Goal: Use online tool/utility: Utilize a website feature to perform a specific function

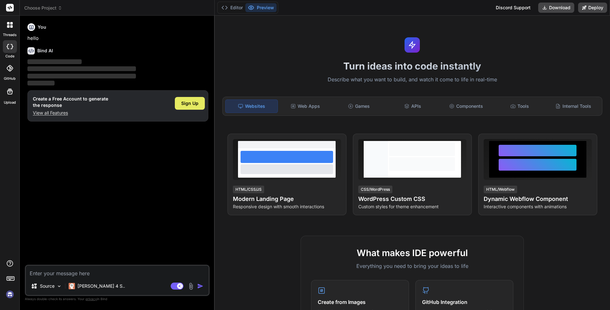
click at [190, 102] on span "Sign Up" at bounding box center [189, 103] width 17 height 6
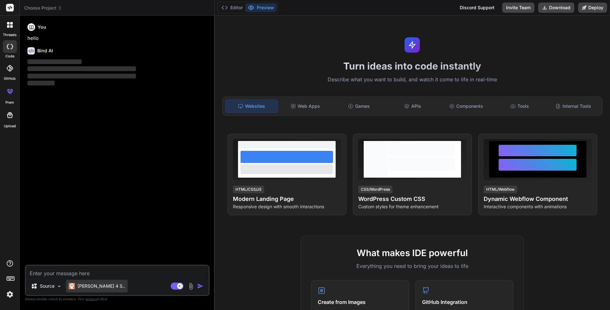
click at [99, 287] on p "[PERSON_NAME] 4 S.." at bounding box center [102, 286] width 48 height 6
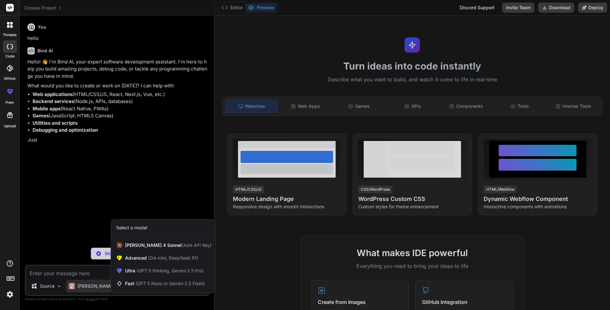
click at [56, 287] on div at bounding box center [305, 155] width 610 height 310
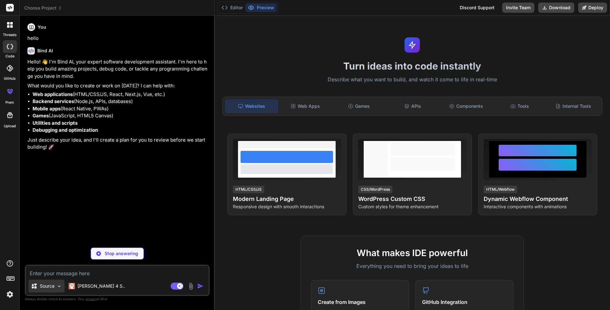
click at [57, 287] on img at bounding box center [59, 286] width 5 height 5
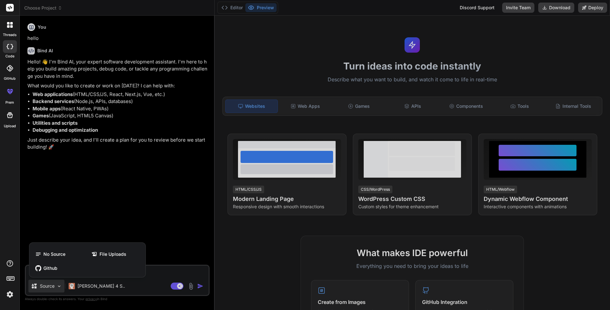
click at [57, 287] on div at bounding box center [305, 155] width 610 height 310
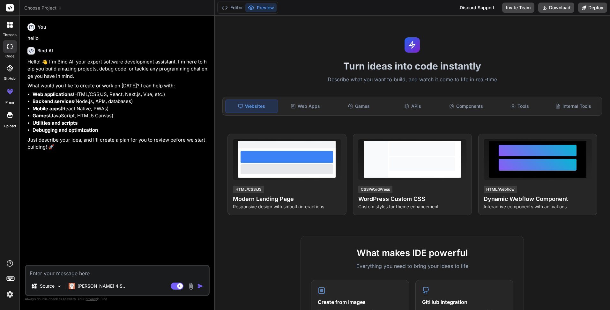
click at [133, 166] on div "You hello Bind AI Hello! 👋 I'm Bind AI, your expert software development assist…" at bounding box center [118, 143] width 184 height 244
click at [7, 45] on icon at bounding box center [8, 46] width 3 height 5
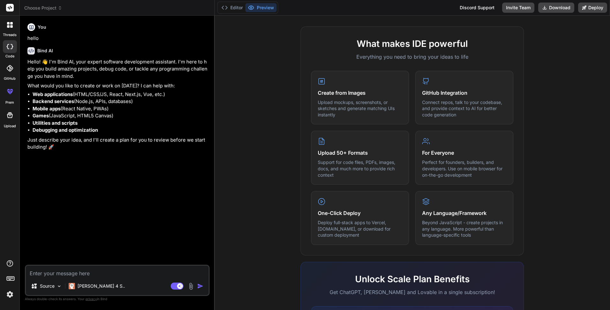
scroll to position [107, 0]
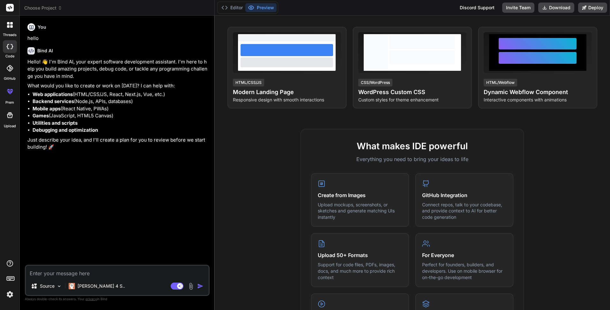
click at [9, 48] on icon at bounding box center [10, 46] width 6 height 5
type textarea "x"
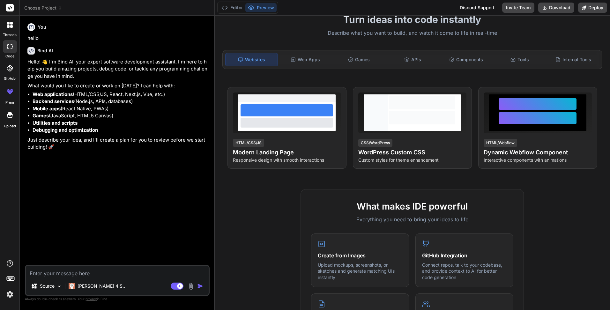
scroll to position [11, 0]
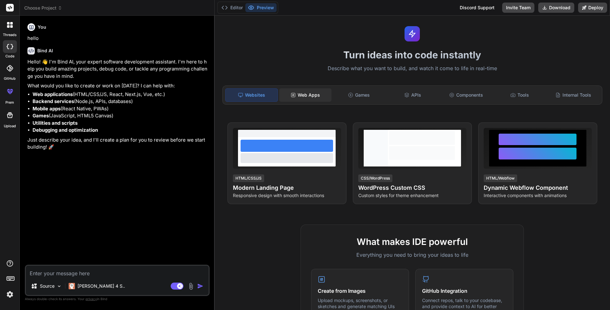
click at [310, 99] on div "Web Apps" at bounding box center [305, 94] width 52 height 13
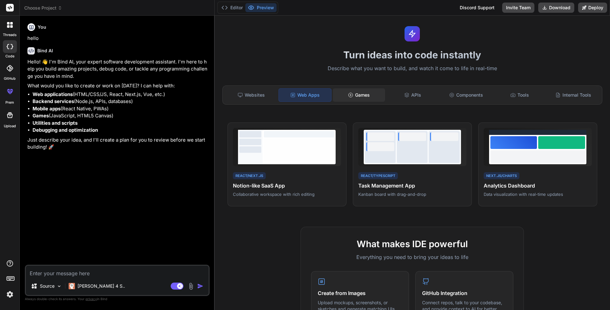
click at [352, 98] on div "Games" at bounding box center [359, 94] width 52 height 13
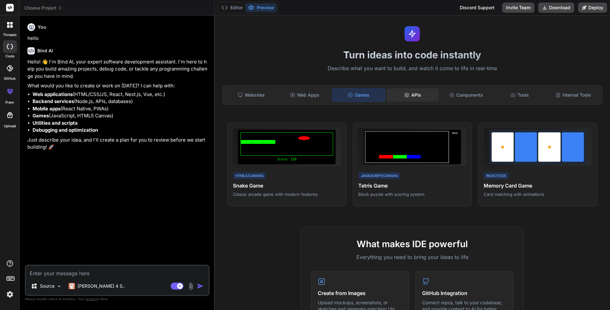
click at [418, 97] on div "APIs" at bounding box center [413, 94] width 52 height 13
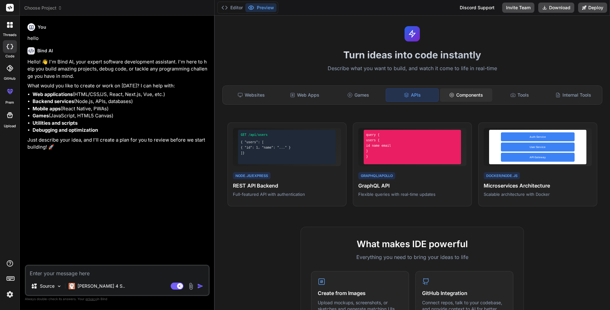
click at [451, 93] on icon at bounding box center [451, 95] width 5 height 5
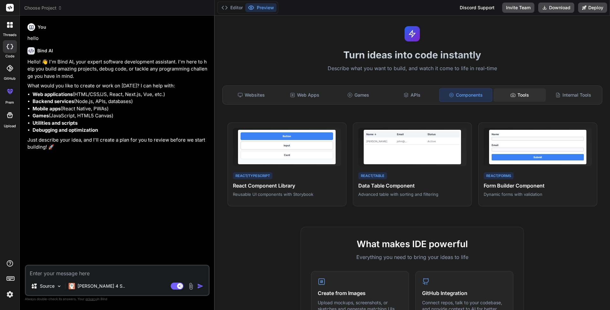
click at [511, 95] on icon at bounding box center [513, 95] width 5 height 5
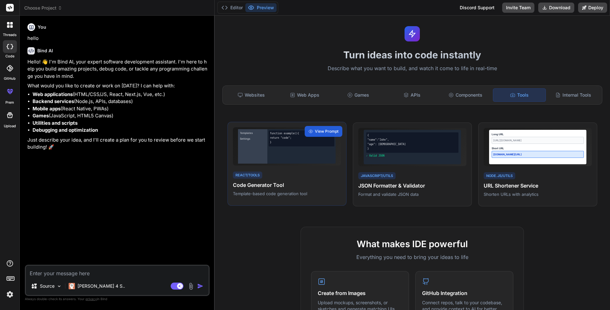
click at [274, 172] on div "React/Tools Code Generator Tool Template-based code generation tool" at bounding box center [287, 184] width 108 height 26
click at [274, 171] on div "React/Tools Code Generator Tool Template-based code generation tool" at bounding box center [287, 184] width 108 height 26
click at [271, 185] on h4 "Code Generator Tool" at bounding box center [287, 185] width 108 height 8
click at [313, 128] on div "View Prompt" at bounding box center [324, 131] width 38 height 11
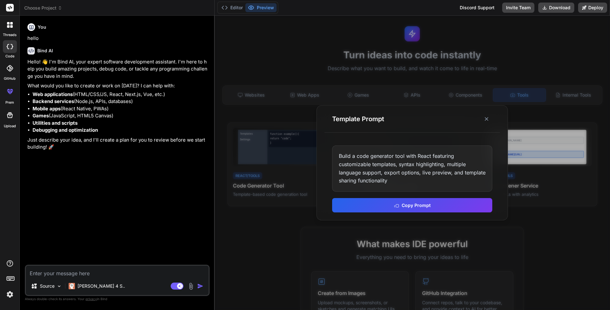
click at [487, 119] on line at bounding box center [486, 118] width 3 height 3
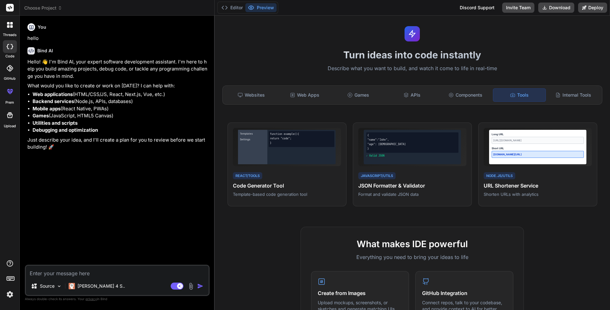
click at [47, 275] on textarea at bounding box center [117, 271] width 183 height 11
click at [59, 275] on textarea at bounding box center [117, 271] width 183 height 11
paste textarea "advanced options strategies and real-time Greeks monitoring. Here's what's new:…"
type textarea "advanced options strategies and real-time Greeks monitoring. Here's what's new:…"
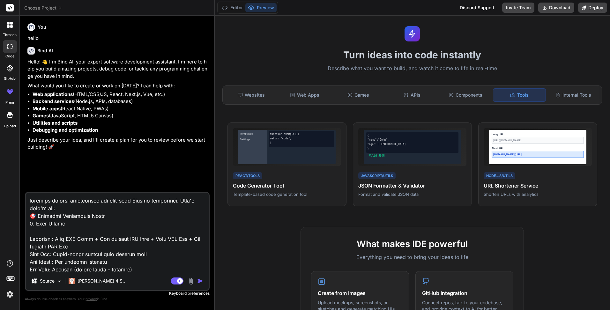
scroll to position [1096, 0]
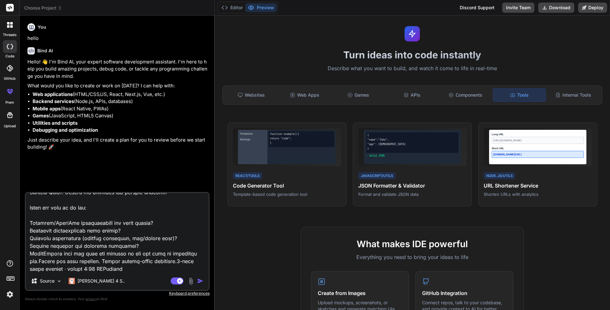
type textarea "x"
drag, startPoint x: 184, startPoint y: 262, endPoint x: 208, endPoint y: 277, distance: 27.4
click at [208, 277] on div "Source Claude 4 S.. Agent Mode. When this toggle is activated, AI automatically…" at bounding box center [117, 241] width 185 height 99
drag, startPoint x: 106, startPoint y: 261, endPoint x: 142, endPoint y: 274, distance: 38.7
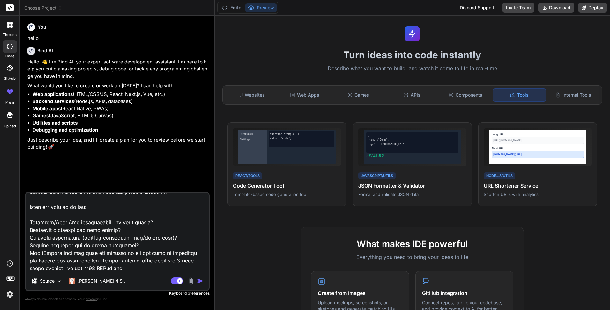
click at [142, 274] on div "Source Claude 4 S.. Agent Mode. When this toggle is activated, AI automatically…" at bounding box center [117, 241] width 185 height 99
type textarea "advanced options strategies and real-time Greeks monitoring. Here's what's new:…"
type textarea "x"
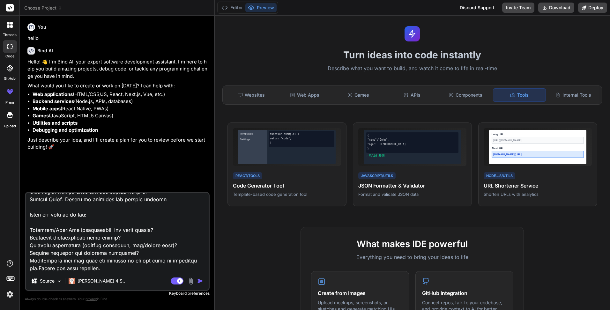
scroll to position [1089, 0]
drag, startPoint x: 30, startPoint y: 215, endPoint x: 121, endPoint y: 270, distance: 107.0
click at [121, 270] on textarea at bounding box center [117, 232] width 183 height 79
type textarea "advanced options strategies and real-time Greeks monitoring. Here's what's new:…"
type textarea "x"
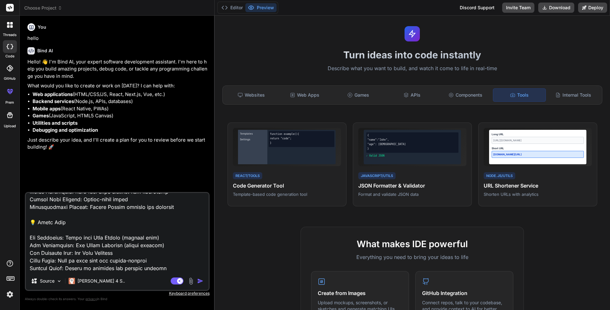
scroll to position [1036, 0]
type textarea "advanced options strategies and real-time Greeks monitoring. Here's what's new:…"
type textarea "x"
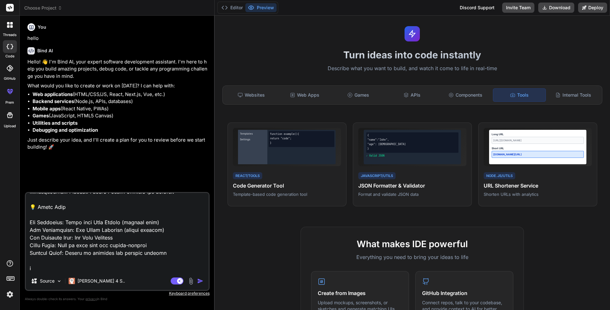
type textarea "advanced options strategies and real-time Greeks monitoring. Here's what's new:…"
type textarea "x"
type textarea "advanced options strategies and real-time Greeks monitoring. Here's what's new:…"
type textarea "x"
type textarea "advanced options strategies and real-time Greeks monitoring. Here's what's new:…"
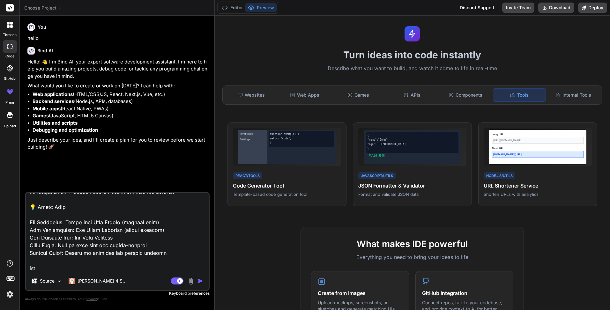
type textarea "x"
type textarea "advanced options strategies and real-time Greeks monitoring. Here's what's new:…"
type textarea "x"
type textarea "advanced options strategies and real-time Greeks monitoring. Here's what's new:…"
type textarea "x"
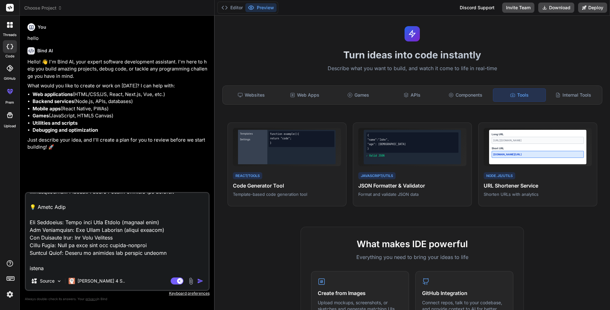
type textarea "advanced options strategies and real-time Greeks monitoring. Here's what's new:…"
type textarea "x"
type textarea "advanced options strategies and real-time Greeks monitoring. Here's what's new:…"
type textarea "x"
type textarea "advanced options strategies and real-time Greeks monitoring. Here's what's new:…"
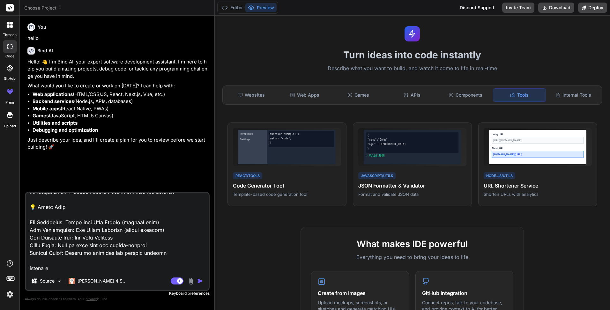
type textarea "x"
type textarea "advanced options strategies and real-time Greeks monitoring. Here's what's new:…"
type textarea "x"
type textarea "advanced options strategies and real-time Greeks monitoring. Here's what's new:…"
type textarea "x"
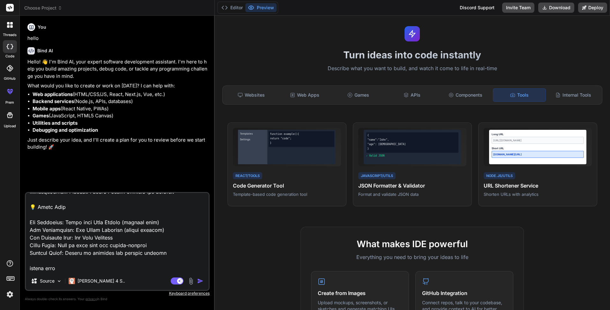
type textarea "advanced options strategies and real-time Greeks monitoring. Here's what's new:…"
type textarea "x"
type textarea "advanced options strategies and real-time Greeks monitoring. Here's what's new:…"
type textarea "x"
type textarea "advanced options strategies and real-time Greeks monitoring. Here's what's new:…"
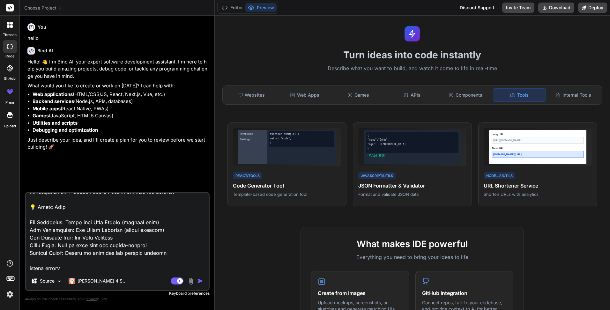
type textarea "x"
type textarea "advanced options strategies and real-time Greeks monitoring. Here's what's new:…"
type textarea "x"
type textarea "advanced options strategies and real-time Greeks monitoring. Here's what's new:…"
type textarea "x"
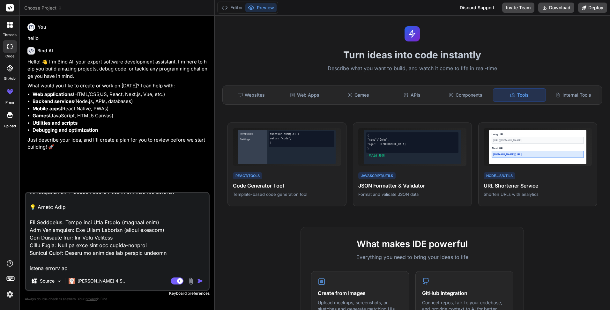
type textarea "advanced options strategies and real-time Greeks monitoring. Here's what's new:…"
type textarea "x"
type textarea "advanced options strategies and real-time Greeks monitoring. Here's what's new:…"
type textarea "x"
type textarea "advanced options strategies and real-time Greeks monitoring. Here's what's new:…"
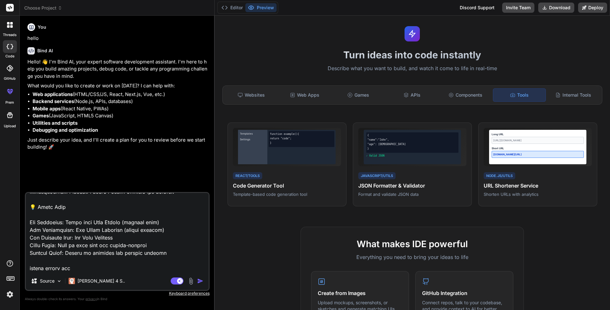
type textarea "x"
type textarea "advanced options strategies and real-time Greeks monitoring. Here's what's new:…"
type textarea "x"
type textarea "advanced options strategies and real-time Greeks monitoring. Here's what's new:…"
type textarea "x"
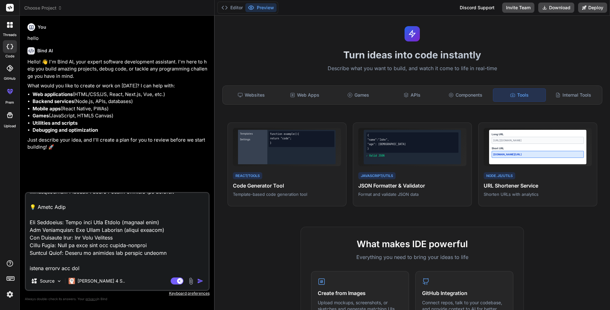
type textarea "advanced options strategies and real-time Greeks monitoring. Here's what's new:…"
type textarea "x"
type textarea "advanced options strategies and real-time Greeks monitoring. Here's what's new:…"
type textarea "x"
type textarea "advanced options strategies and real-time Greeks monitoring. Here's what's new:…"
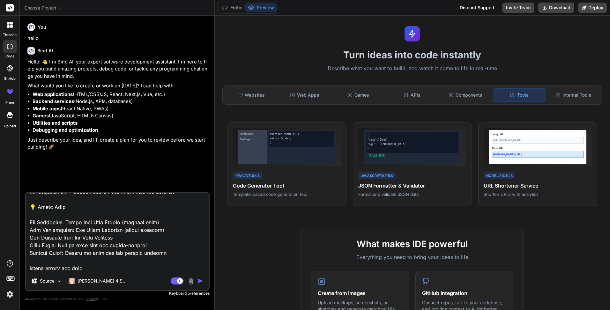
type textarea "x"
type textarea "advanced options strategies and real-time Greeks monitoring. Here's what's new:…"
type textarea "x"
type textarea "advanced options strategies and real-time Greeks monitoring. Here's what's new:…"
type textarea "x"
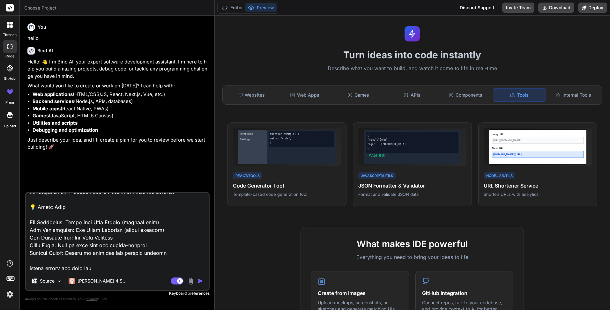
type textarea "advanced options strategies and real-time Greeks monitoring. Here's what's new:…"
type textarea "x"
type textarea "advanced options strategies and real-time Greeks monitoring. Here's what's new:…"
type textarea "x"
type textarea "advanced options strategies and real-time Greeks monitoring. Here's what's new:…"
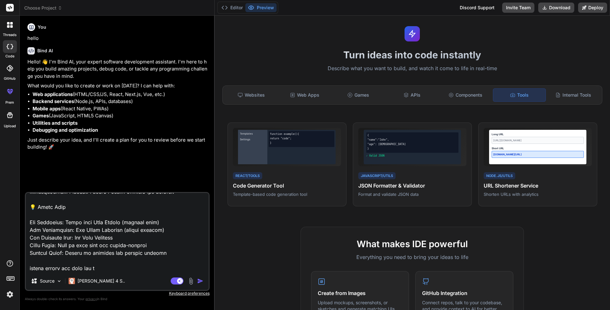
type textarea "x"
type textarea "advanced options strategies and real-time Greeks monitoring. Here's what's new:…"
type textarea "x"
type textarea "advanced options strategies and real-time Greeks monitoring. Here's what's new:…"
type textarea "x"
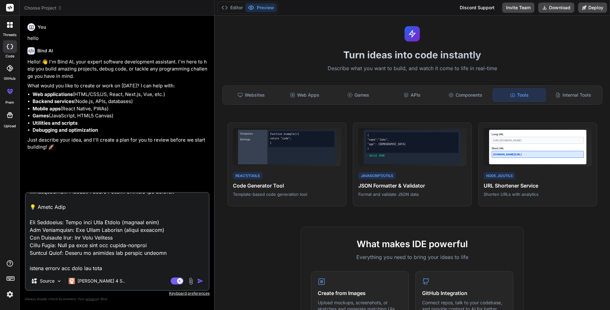
type textarea "advanced options strategies and real-time Greeks monitoring. Here's what's new:…"
type textarea "x"
type textarea "advanced options strategies and real-time Greeks monitoring. Here's what's new:…"
type textarea "x"
type textarea "advanced options strategies and real-time Greeks monitoring. Here's what's new:…"
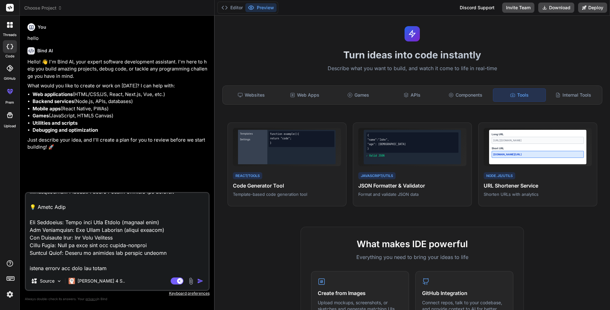
type textarea "x"
type textarea "advanced options strategies and real-time Greeks monitoring. Here's what's new:…"
type textarea "x"
type textarea "advanced options strategies and real-time Greeks monitoring. Here's what's new:…"
type textarea "x"
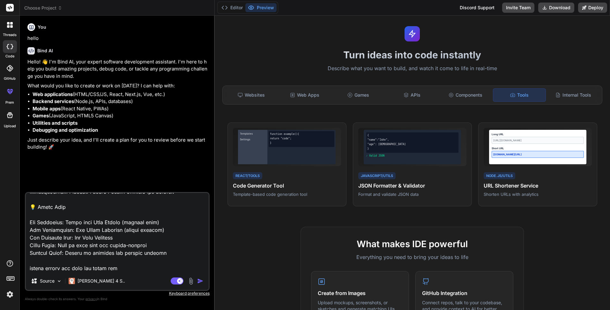
type textarea "advanced options strategies and real-time Greeks monitoring. Here's what's new:…"
type textarea "x"
type textarea "advanced options strategies and real-time Greeks monitoring. Here's what's new:…"
type textarea "x"
type textarea "advanced options strategies and real-time Greeks monitoring. Here's what's new:…"
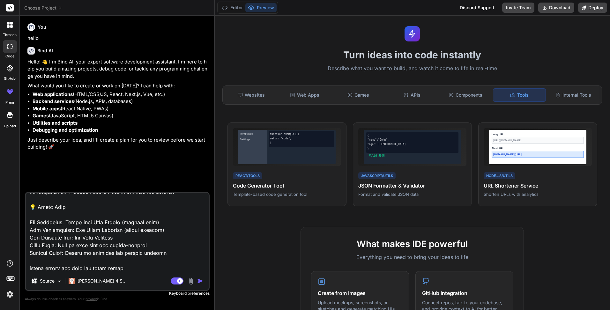
type textarea "x"
type textarea "advanced options strategies and real-time Greeks monitoring. Here's what's new:…"
type textarea "x"
type textarea "advanced options strategies and real-time Greeks monitoring. Here's what's new:…"
type textarea "x"
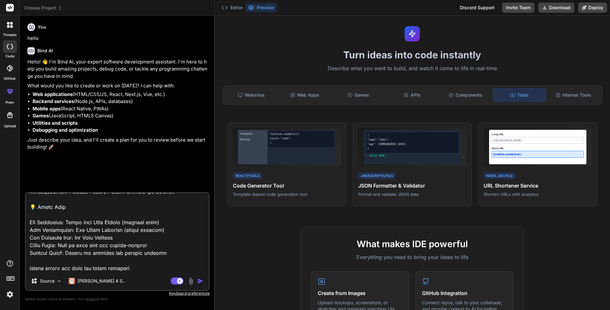
type textarea "advanced options strategies and real-time Greeks monitoring. Here's what's new:…"
type textarea "x"
type textarea "advanced options strategies and real-time Greeks monitoring. Here's what's new:…"
type textarea "x"
type textarea "advanced options strategies and real-time Greeks monitoring. Here's what's new:…"
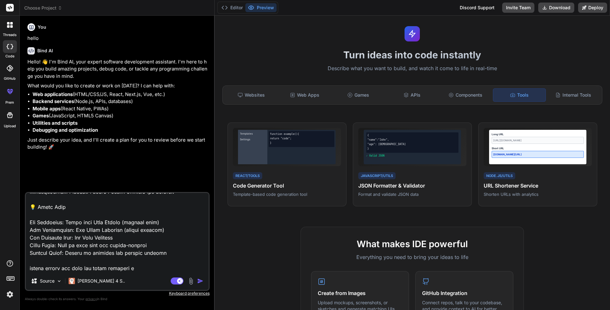
type textarea "x"
type textarea "advanced options strategies and real-time Greeks monitoring. Here's what's new:…"
type textarea "x"
type textarea "advanced options strategies and real-time Greeks monitoring. Here's what's new:…"
type textarea "x"
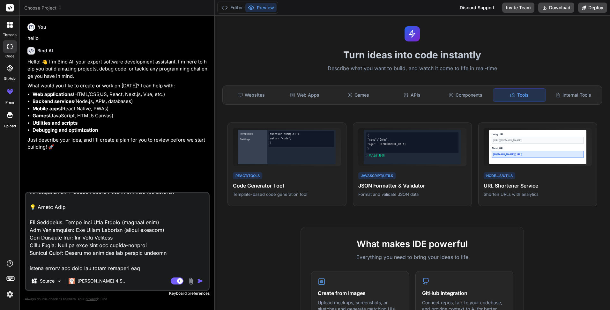
type textarea "advanced options strategies and real-time Greeks monitoring. Here's what's new:…"
type textarea "x"
type textarea "advanced options strategies and real-time Greeks monitoring. Here's what's new:…"
type textarea "x"
type textarea "advanced options strategies and real-time Greeks monitoring. Here's what's new:…"
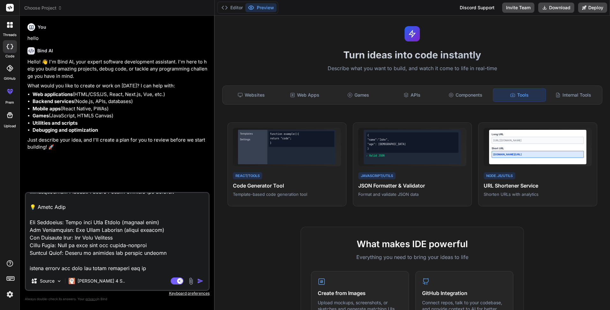
type textarea "x"
type textarea "advanced options strategies and real-time Greeks monitoring. Here's what's new:…"
type textarea "x"
type textarea "advanced options strategies and real-time Greeks monitoring. Here's what's new:…"
type textarea "x"
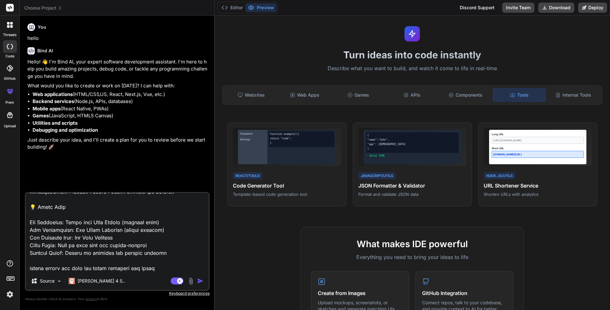
type textarea "advanced options strategies and real-time Greeks monitoring. Here's what's new:…"
type textarea "x"
type textarea "advanced options strategies and real-time Greeks monitoring. Here's what's new:…"
type textarea "x"
type textarea "advanced options strategies and real-time Greeks monitoring. Here's what's new:…"
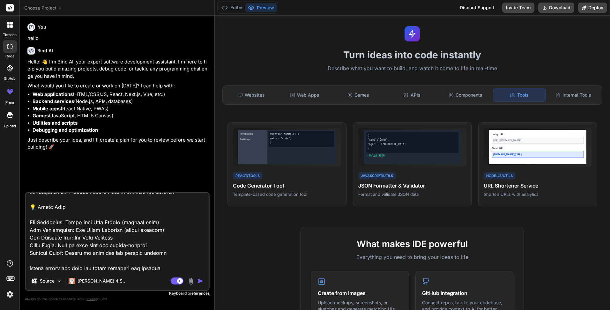
type textarea "x"
type textarea "advanced options strategies and real-time Greeks monitoring. Here's what's new:…"
type textarea "x"
type textarea "advanced options strategies and real-time Greeks monitoring. Here's what's new:…"
type textarea "x"
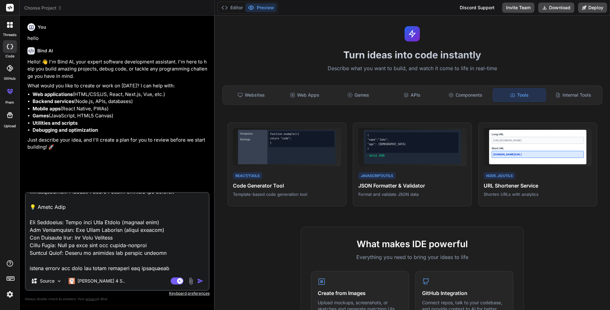
type textarea "advanced options strategies and real-time Greeks monitoring. Here's what's new:…"
type textarea "x"
type textarea "advanced options strategies and real-time Greeks monitoring. Here's what's new:…"
type textarea "x"
type textarea "advanced options strategies and real-time Greeks monitoring. Here's what's new:…"
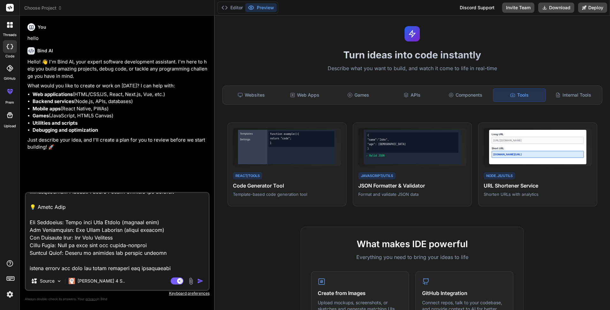
type textarea "x"
type textarea "advanced options strategies and real-time Greeks monitoring. Here's what's new:…"
type textarea "x"
type textarea "advanced options strategies and real-time Greeks monitoring. Here's what's new:…"
type textarea "x"
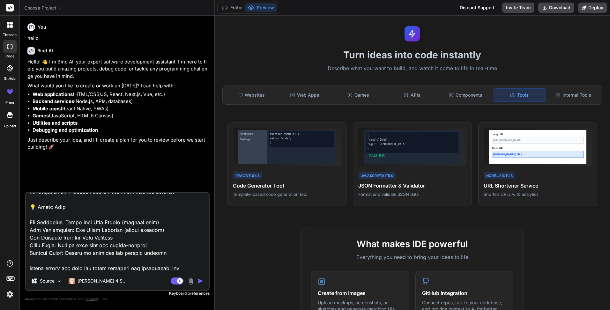
type textarea "advanced options strategies and real-time Greeks monitoring. Here's what's new:…"
type textarea "x"
type textarea "advanced options strategies and real-time Greeks monitoring. Here's what's new:…"
type textarea "x"
type textarea "advanced options strategies and real-time Greeks monitoring. Here's what's new:…"
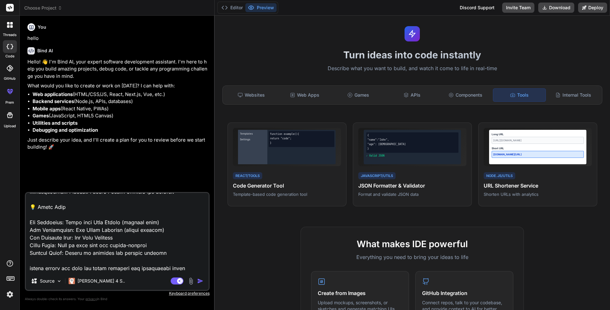
type textarea "x"
type textarea "advanced options strategies and real-time Greeks monitoring. Here's what's new:…"
type textarea "x"
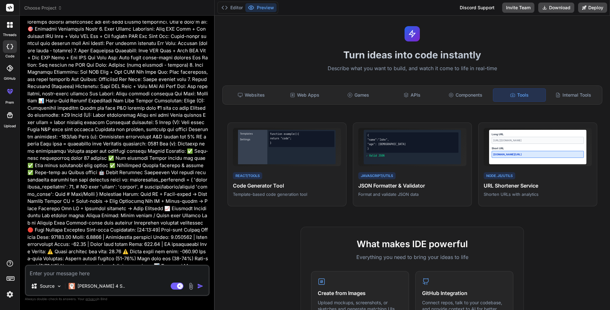
scroll to position [284, 0]
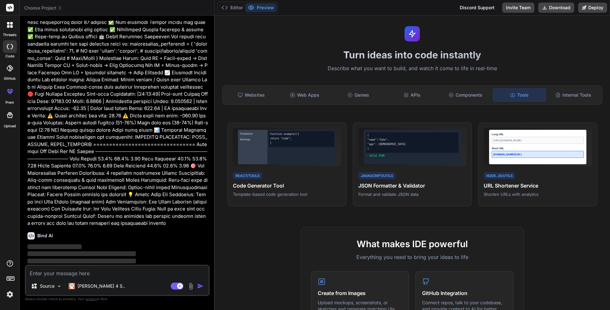
click at [54, 273] on textarea at bounding box center [117, 271] width 183 height 11
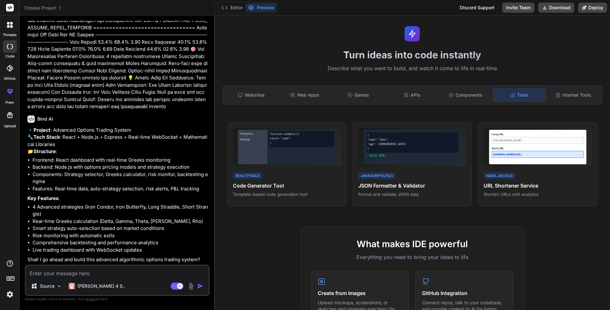
scroll to position [408, 0]
type textarea "x"
type textarea "y"
type textarea "x"
type textarea "ye"
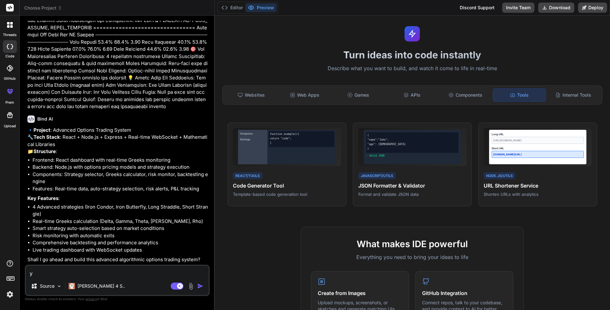
type textarea "x"
type textarea "yes"
type textarea "x"
type textarea "yes"
type textarea "x"
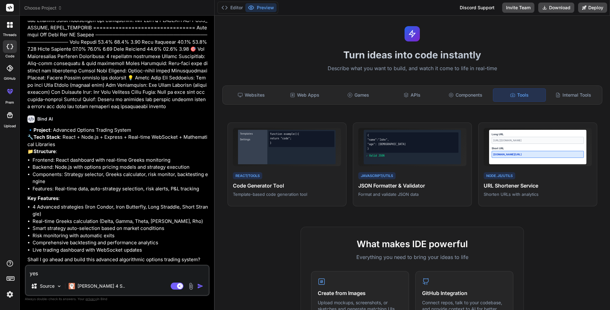
type textarea "yes i"
type textarea "x"
type textarea "yes i"
type textarea "x"
type textarea "yes i n"
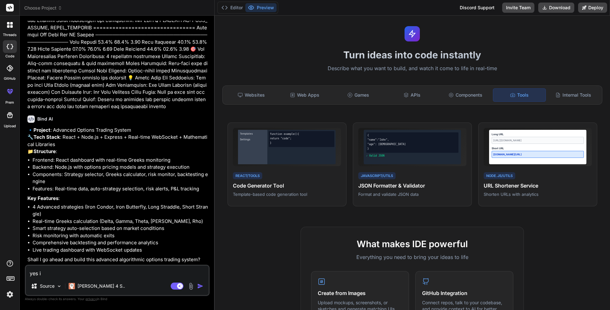
type textarea "x"
type textarea "yes i ne"
type textarea "x"
type textarea "yes i nee"
type textarea "x"
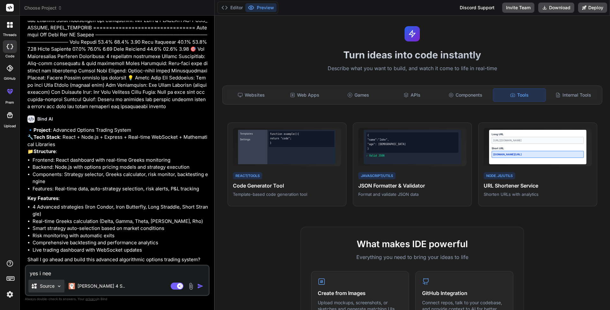
type textarea "yes i nee"
click at [51, 290] on div "Source" at bounding box center [46, 286] width 36 height 13
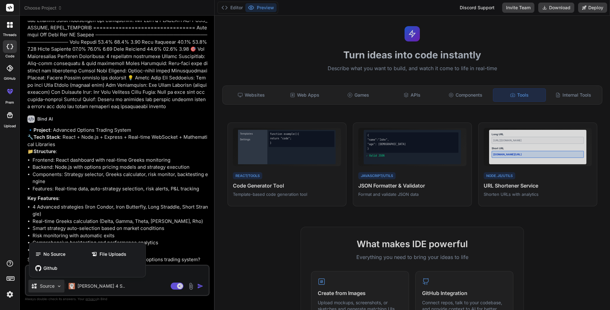
click at [174, 248] on div at bounding box center [305, 155] width 610 height 310
type textarea "x"
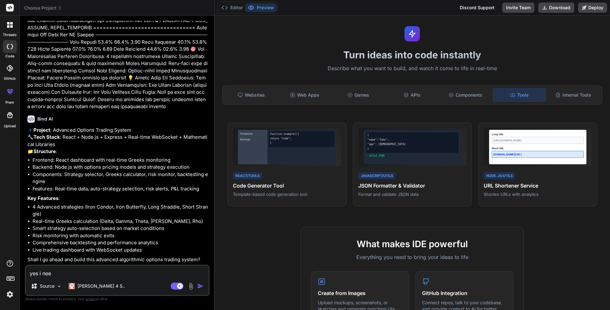
click at [56, 274] on textarea "yes i nee" at bounding box center [117, 271] width 183 height 11
type textarea "yes i need"
type textarea "x"
type textarea "yes i need"
type textarea "x"
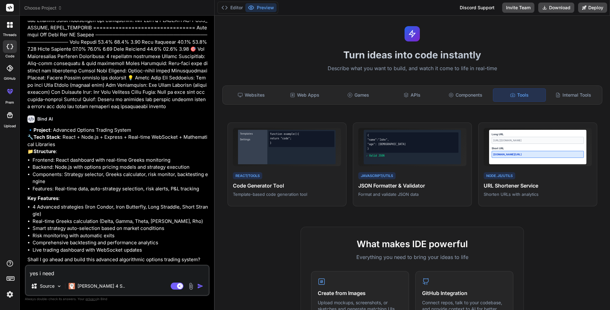
type textarea "yes i need c"
type textarea "x"
type textarea "yes i need co"
type textarea "x"
type textarea "yes i need cod"
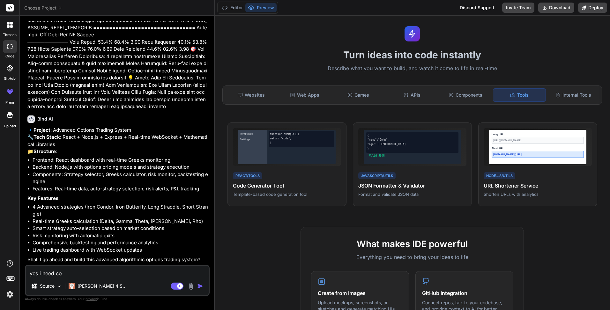
type textarea "x"
type textarea "yes i need code"
type textarea "x"
type textarea "yes i need code"
type textarea "x"
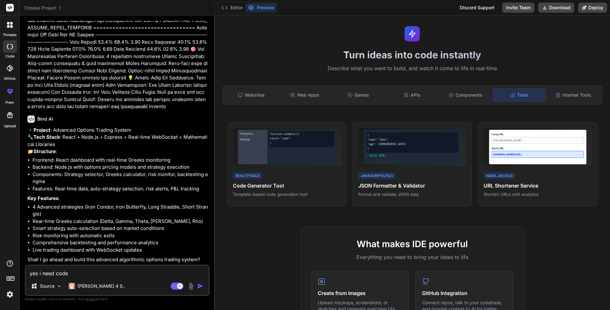
type textarea "yes i need code i"
type textarea "x"
type textarea "yes i need code in"
type textarea "x"
type textarea "yes i need code in"
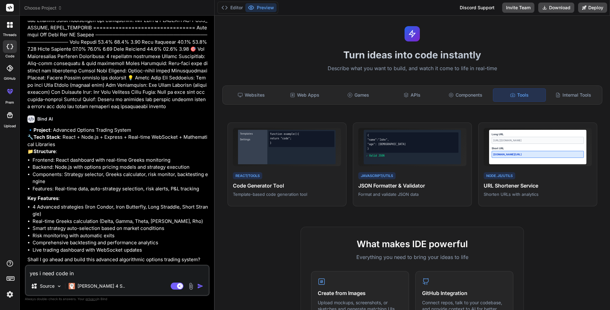
type textarea "x"
type textarea "yes i need code in p"
type textarea "x"
type textarea "yes i need code in ph"
type textarea "x"
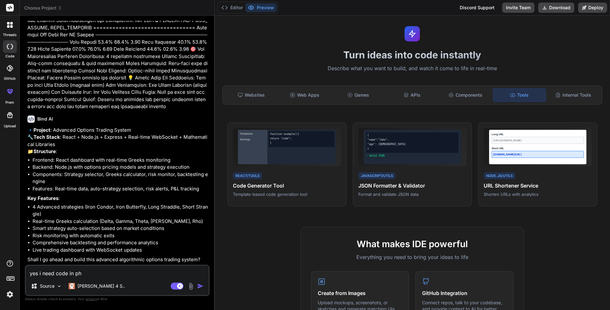
type textarea "yes i need code in pht"
type textarea "x"
type textarea "yes i need code in phth"
type textarea "x"
type textarea "yes i need code in phtho"
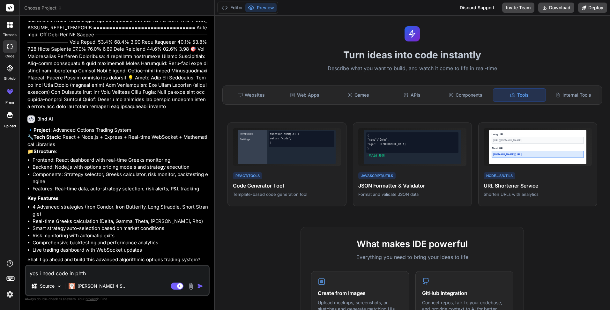
type textarea "x"
type textarea "yes i need code in phthon"
type textarea "x"
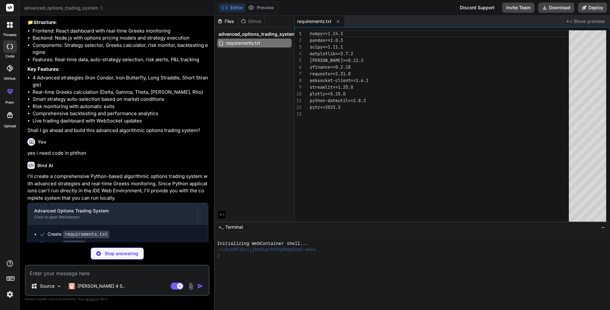
scroll to position [549, 0]
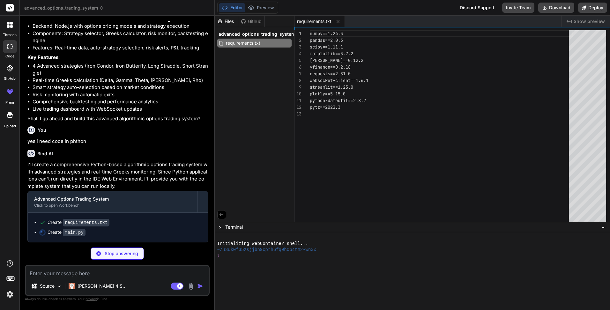
type textarea "x"
type textarea "data=csv, file_name=f"positions_{datetime.now().strftime('%Y%m%d_%H%M')}.csv", …"
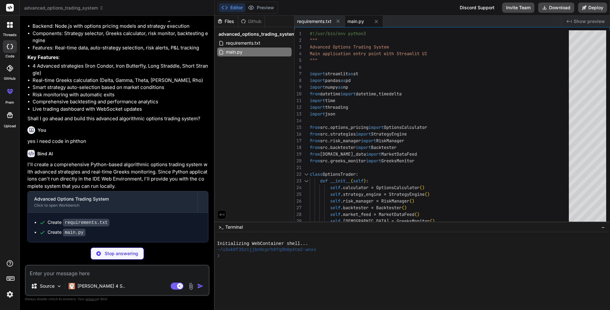
type textarea "x"
type textarea "# Options Trading System Package"
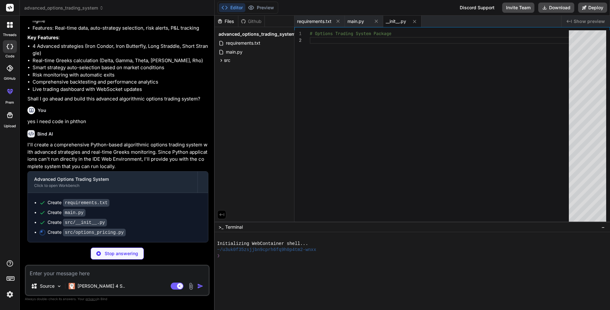
scroll to position [569, 0]
type textarea "x"
type textarea "def calculate_option_pnl(self, entry_price, current_price, quantity): """ Calcu…"
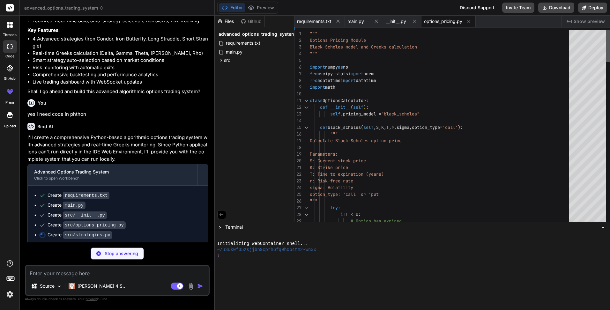
click at [610, 30] on div at bounding box center [609, 46] width 4 height 32
type textarea "x"
click at [396, 24] on span "__init__.py" at bounding box center [396, 21] width 20 height 6
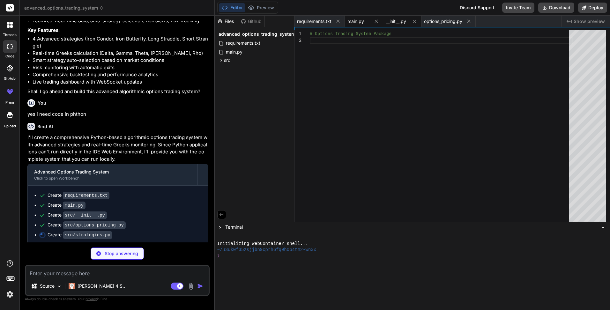
click at [363, 21] on span "main.py" at bounding box center [356, 21] width 17 height 6
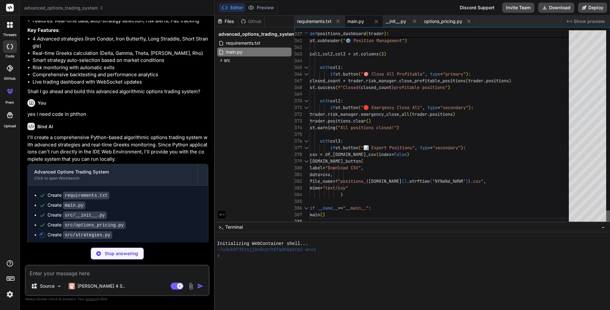
click at [607, 225] on div at bounding box center [609, 218] width 4 height 14
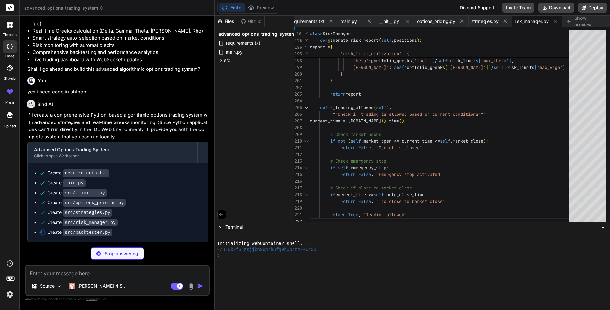
scroll to position [599, 0]
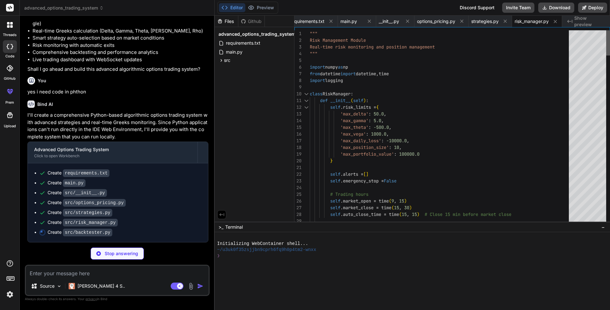
click at [607, 38] on div at bounding box center [609, 42] width 4 height 25
click at [351, 23] on span "main.py" at bounding box center [349, 21] width 17 height 6
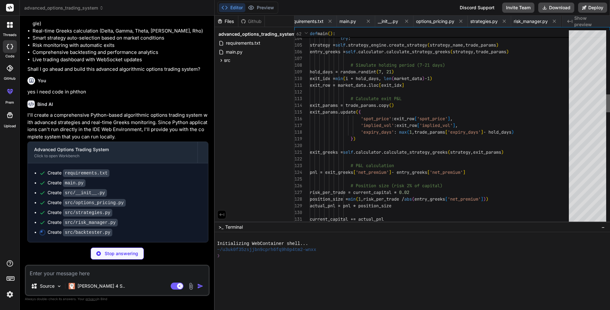
scroll to position [0, 52]
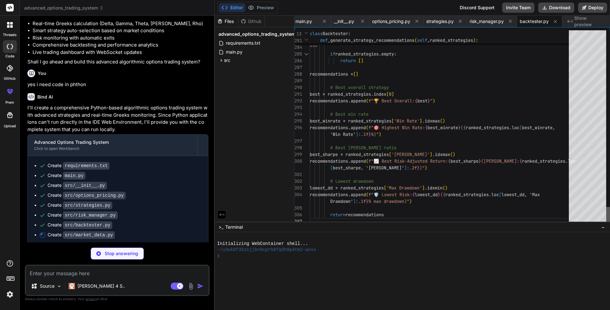
click at [607, 207] on div at bounding box center [609, 216] width 4 height 18
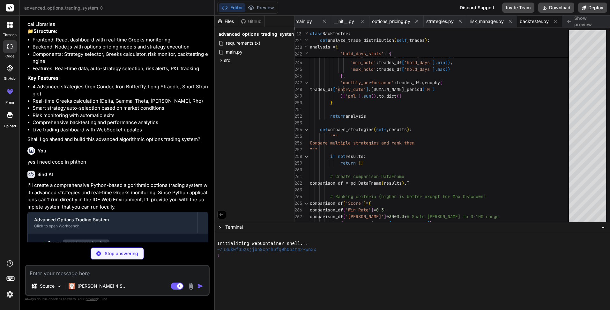
scroll to position [481, 0]
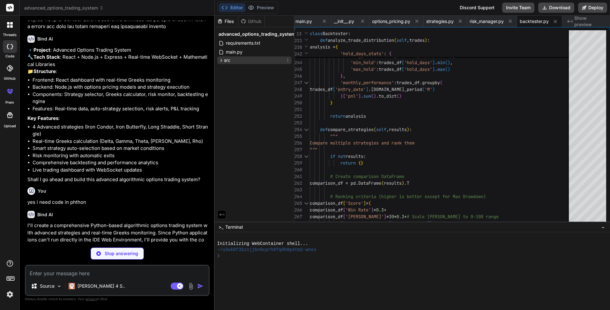
click at [222, 62] on icon at bounding box center [221, 60] width 5 height 5
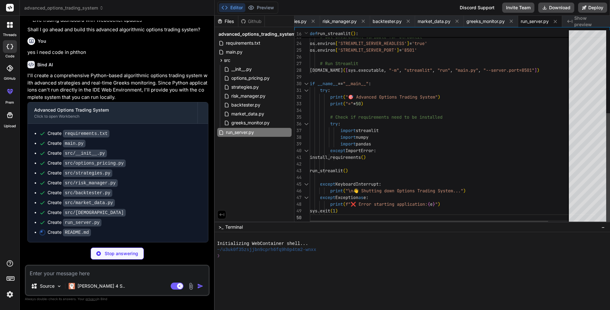
scroll to position [0, 243]
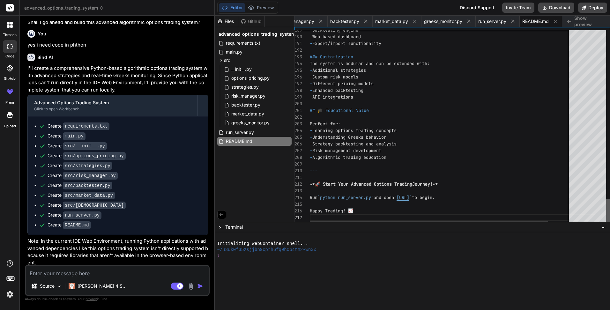
click at [607, 225] on div at bounding box center [609, 212] width 4 height 26
click at [610, 225] on div at bounding box center [609, 212] width 4 height 26
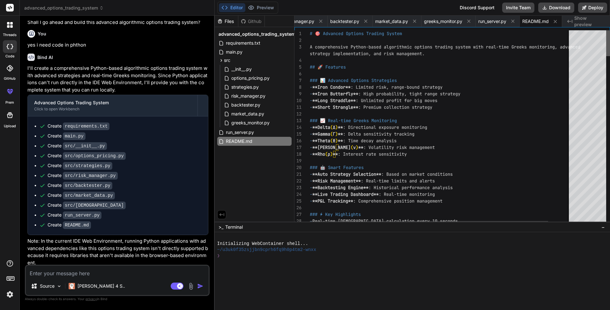
click at [610, 37] on div at bounding box center [609, 43] width 4 height 26
click at [610, 30] on div at bounding box center [609, 43] width 4 height 26
click at [559, 5] on button "Download" at bounding box center [557, 8] width 36 height 10
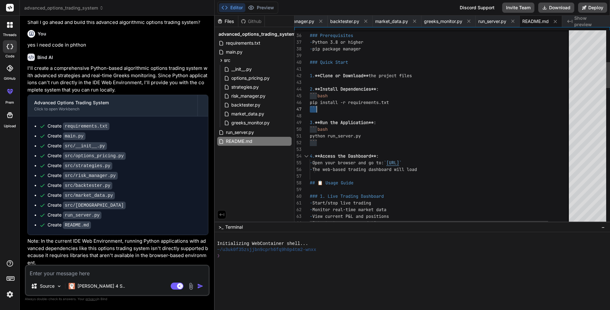
drag, startPoint x: 310, startPoint y: 103, endPoint x: 393, endPoint y: 103, distance: 83.0
drag, startPoint x: 311, startPoint y: 102, endPoint x: 398, endPoint y: 99, distance: 87.2
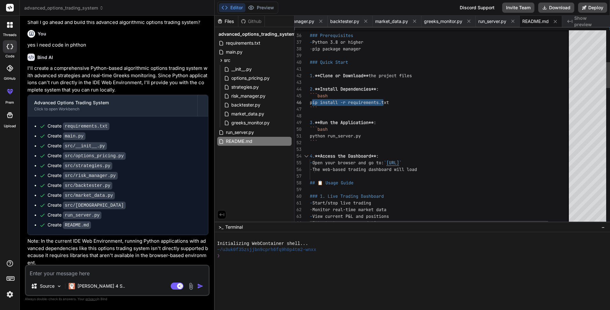
drag, startPoint x: 311, startPoint y: 102, endPoint x: 414, endPoint y: 103, distance: 103.8
click at [310, 102] on div "### Quick Start 1. **Clone or Download** the project files 2. **Install Depende…" at bounding box center [460, 127] width 300 height 195
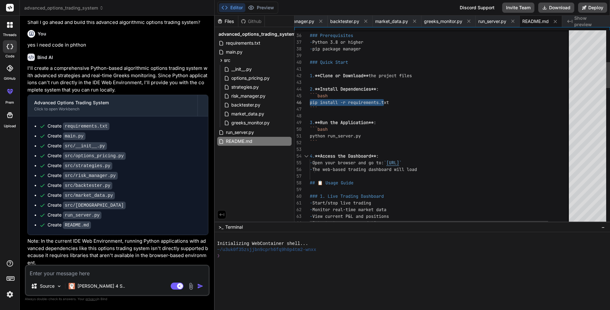
drag, startPoint x: 310, startPoint y: 102, endPoint x: 406, endPoint y: 101, distance: 95.5
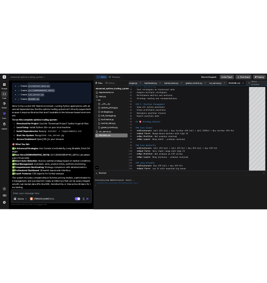
scroll to position [855, 0]
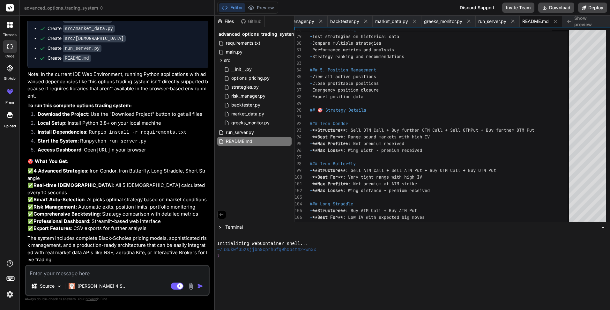
click at [83, 274] on textarea at bounding box center [117, 271] width 183 height 11
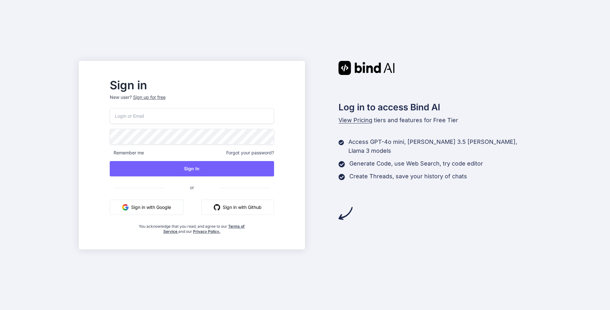
click at [178, 209] on button "Sign in with Google" at bounding box center [147, 207] width 74 height 15
click at [178, 208] on button "Sign in with Google" at bounding box center [147, 207] width 74 height 15
